Goal: Subscribe to service/newsletter

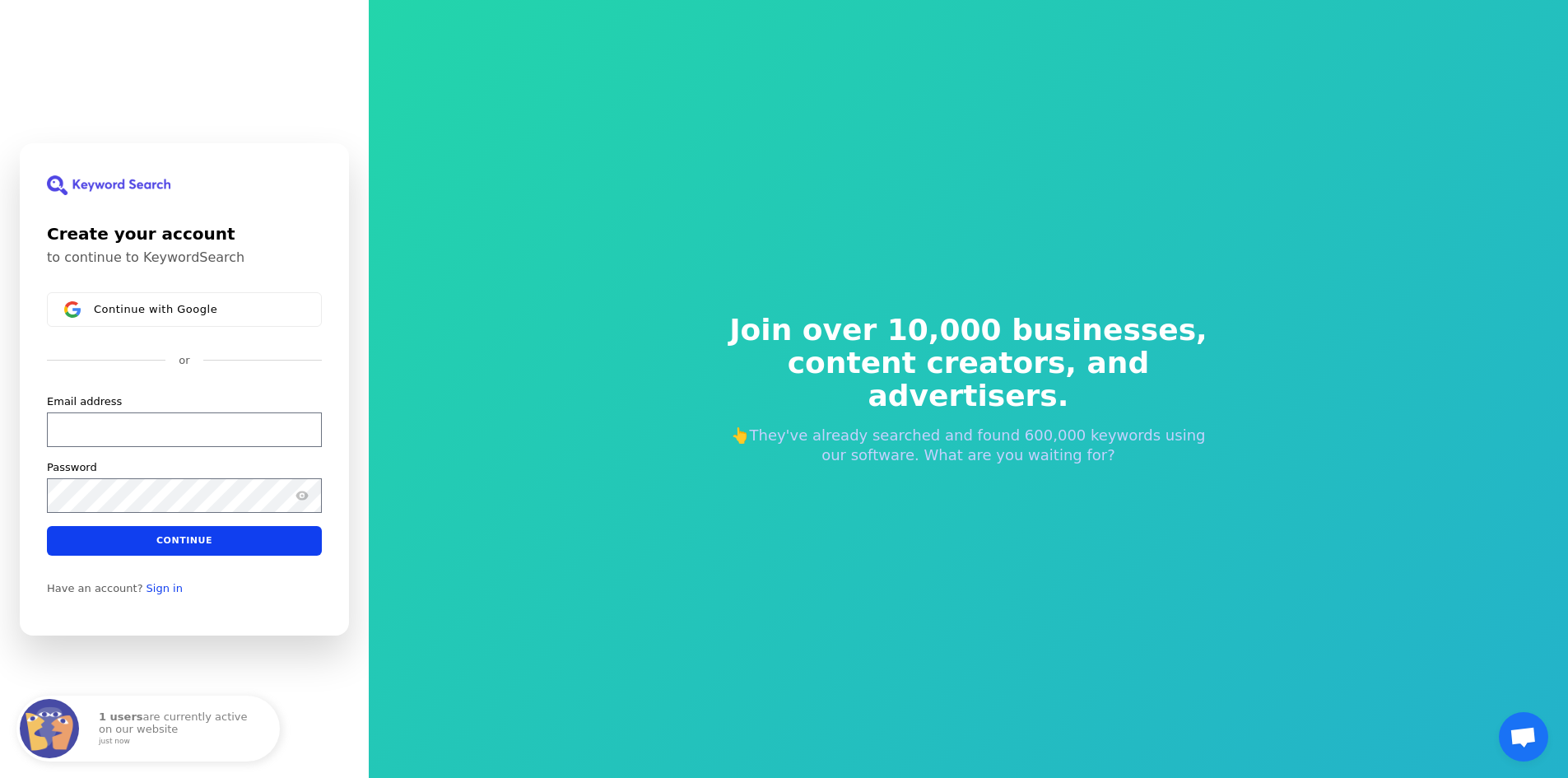
click at [145, 310] on span "Continue with Google" at bounding box center [156, 308] width 123 height 13
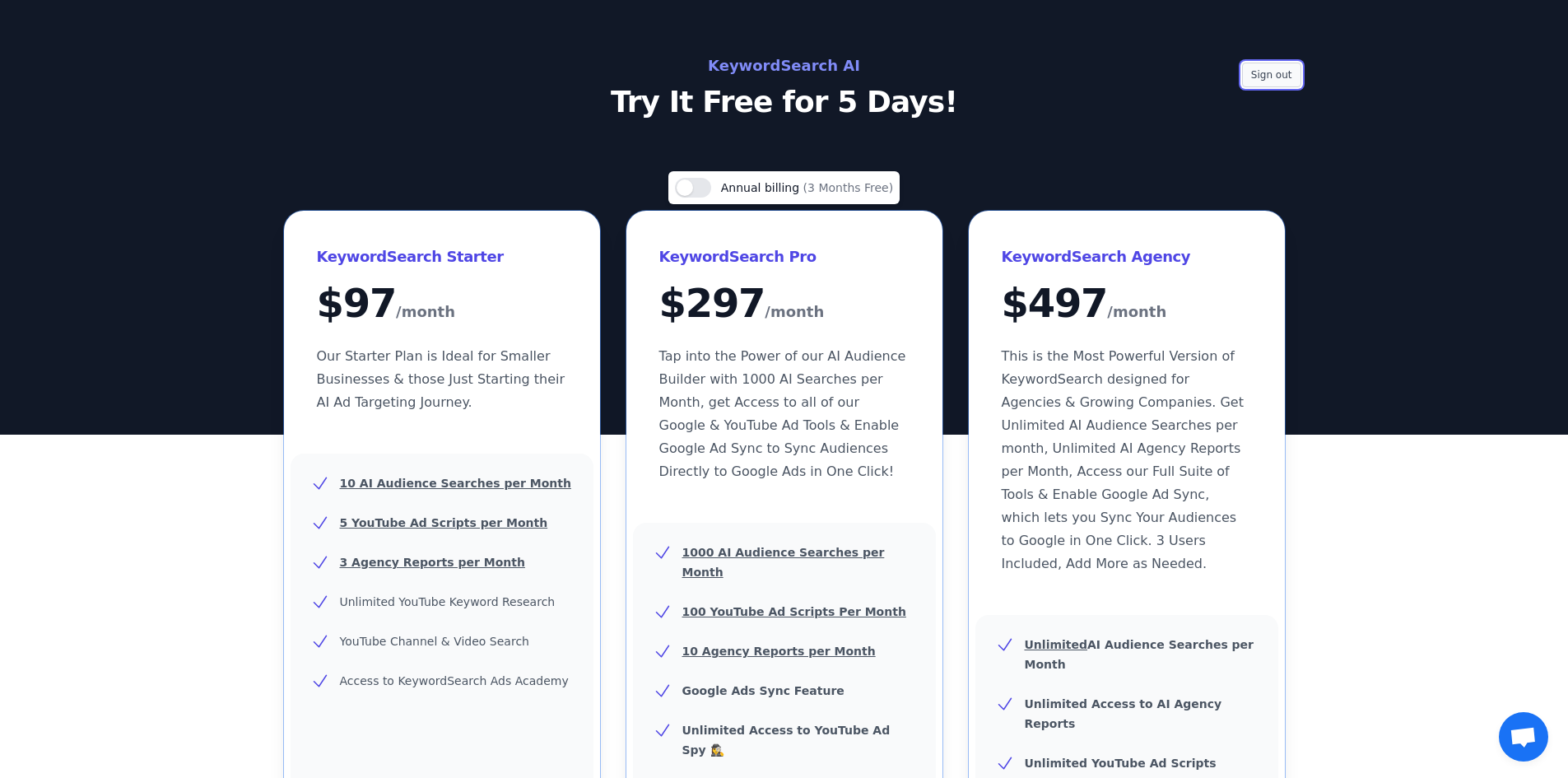
click at [1274, 75] on button "Sign out" at bounding box center [1272, 74] width 60 height 24
